Goal: Information Seeking & Learning: Learn about a topic

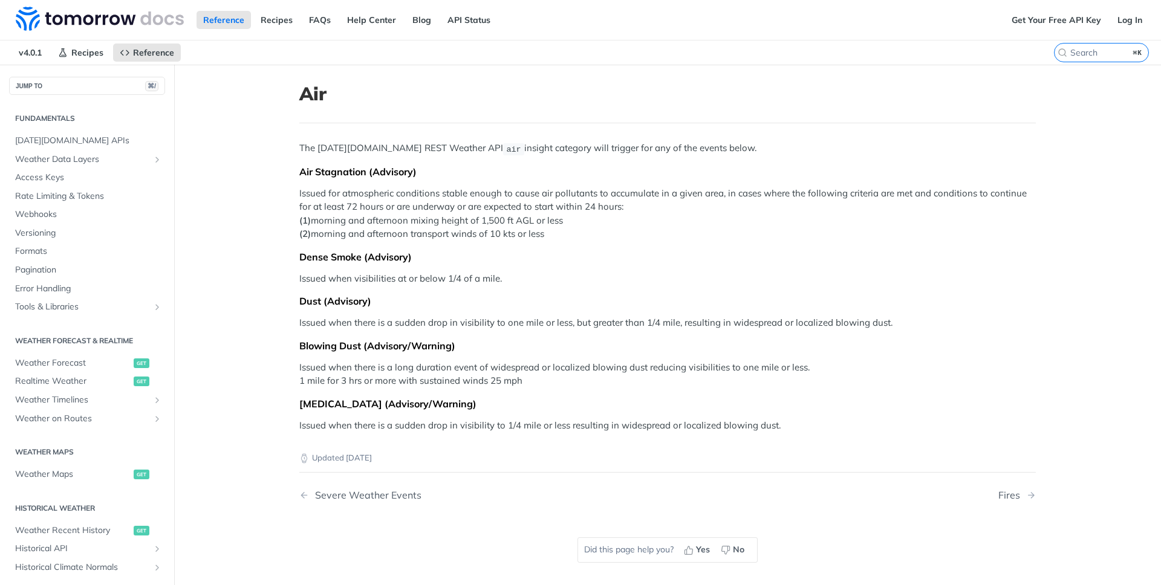
scroll to position [218, 0]
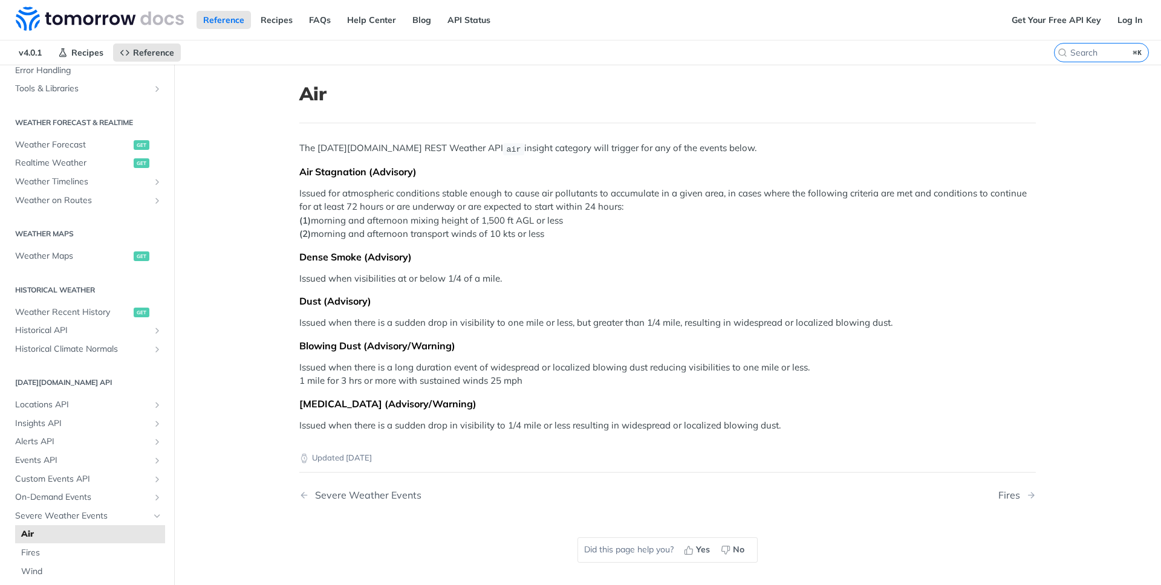
scroll to position [48, 0]
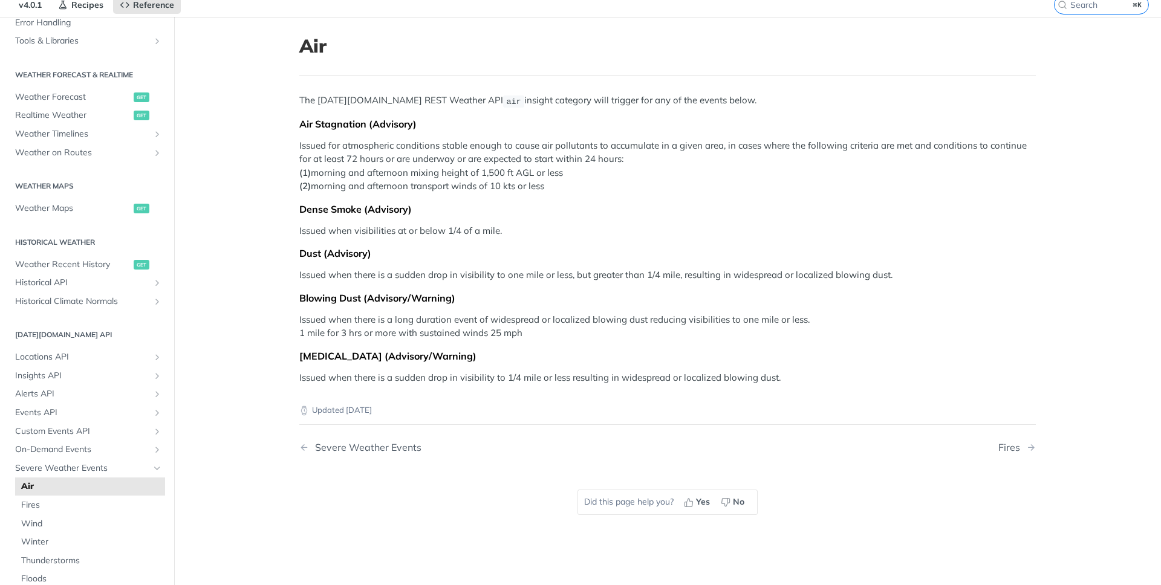
click at [418, 377] on p "Issued when there is a sudden drop in visibility to 1/4 mile or less resulting …" at bounding box center [667, 378] width 737 height 14
click at [304, 452] on link "Severe Weather Events" at bounding box center [457, 447] width 316 height 11
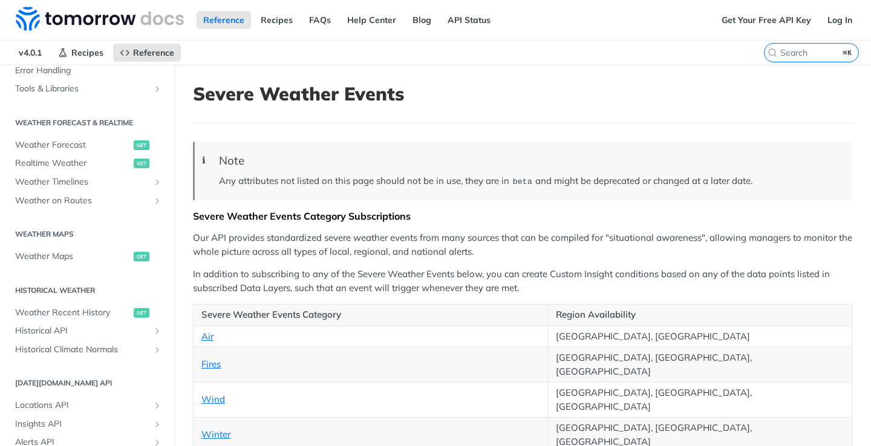
scroll to position [218, 0]
